Goal: Task Accomplishment & Management: Use online tool/utility

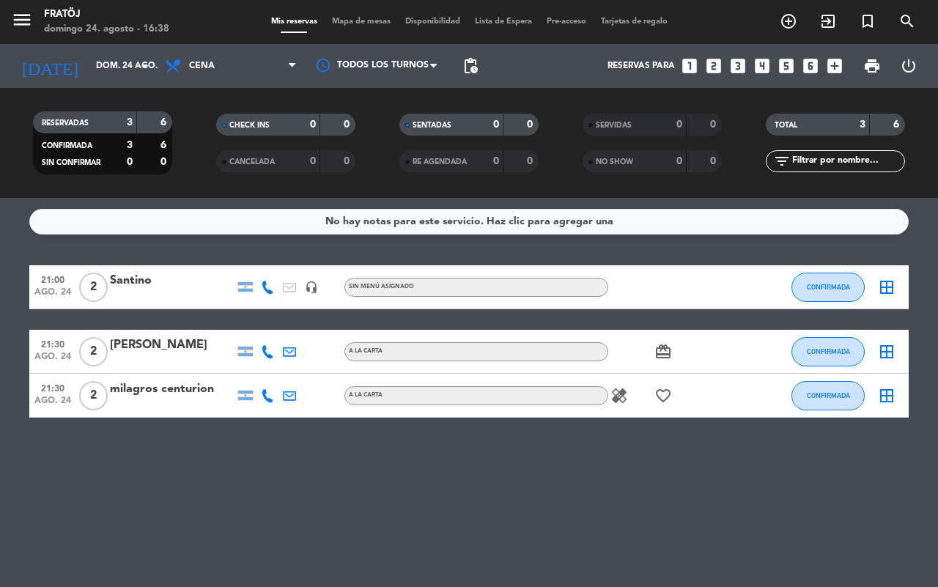
click at [168, 236] on div "No hay notas para este servicio. Haz clic para agregar una 21:00 [DATE] 2 [PERS…" at bounding box center [469, 392] width 938 height 389
click at [141, 67] on icon "arrow_drop_down" at bounding box center [145, 66] width 18 height 18
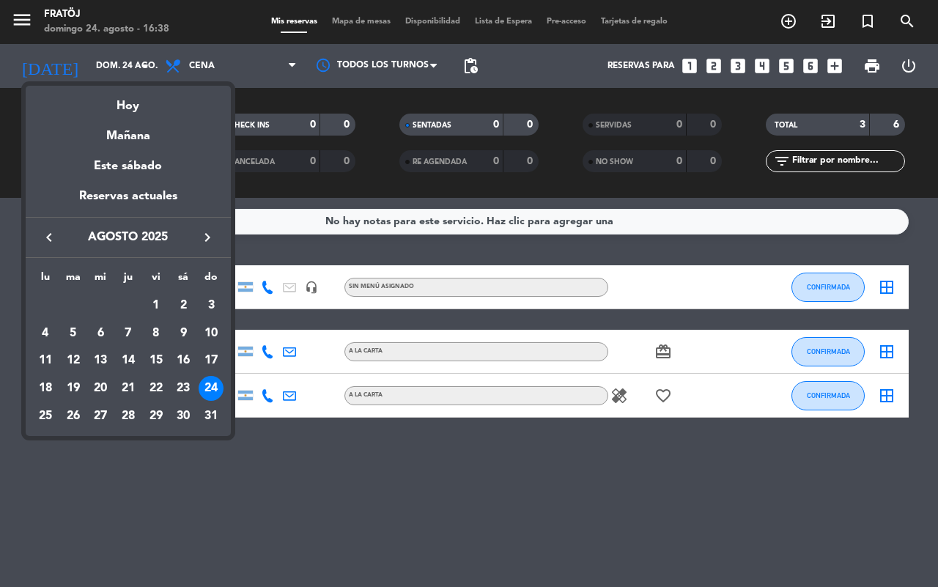
click at [214, 386] on div "24" at bounding box center [211, 388] width 25 height 25
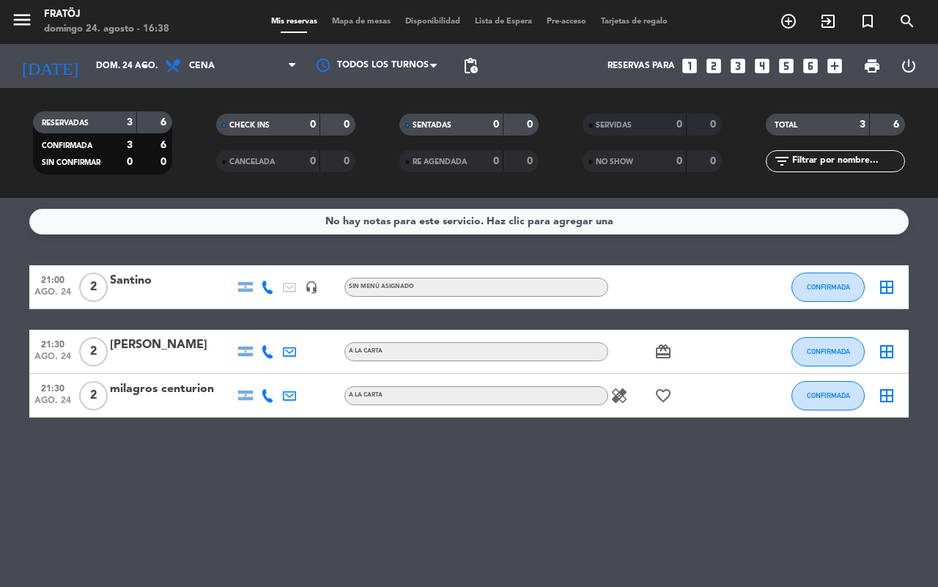
click at [151, 236] on div "No hay notas para este servicio. Haz clic para agregar una 21:00 [DATE] 2 [PERS…" at bounding box center [469, 392] width 938 height 389
click at [152, 236] on div "No hay notas para este servicio. Haz clic para agregar una 21:00 [DATE] 2 [PERS…" at bounding box center [469, 392] width 938 height 389
click at [155, 235] on div "No hay notas para este servicio. Haz clic para agregar una 21:00 [DATE] 2 [PERS…" at bounding box center [469, 392] width 938 height 389
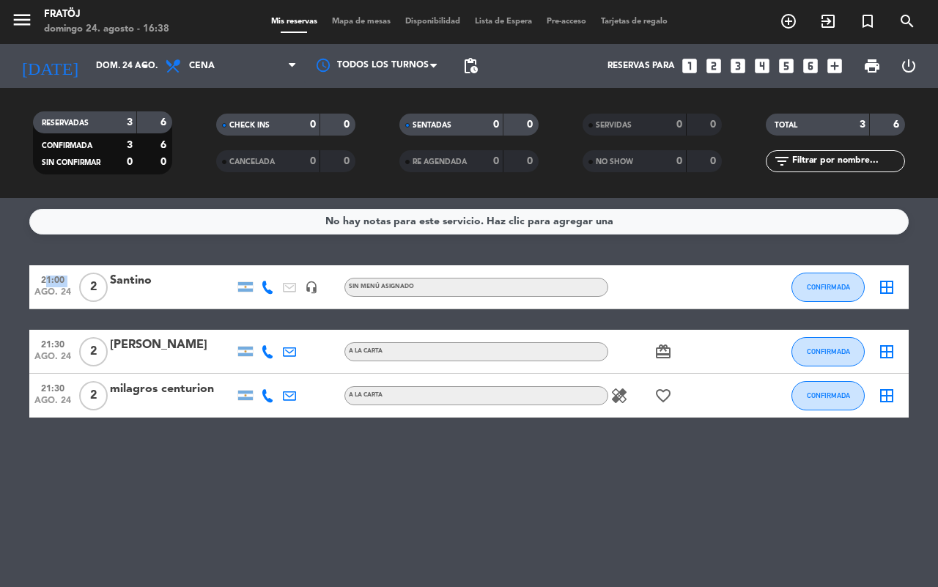
click at [155, 234] on div "No hay notas para este servicio. Haz clic para agregar una 21:00 [DATE] 2 [PERS…" at bounding box center [469, 392] width 938 height 389
